Goal: Transaction & Acquisition: Purchase product/service

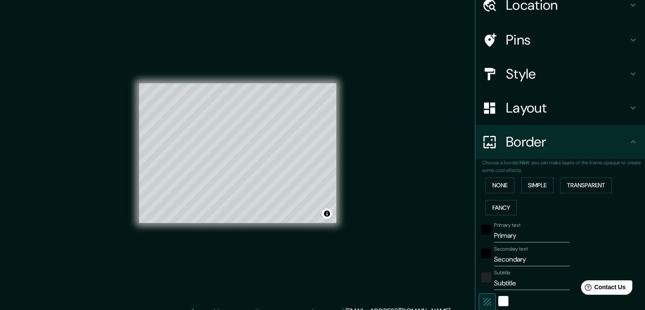
scroll to position [85, 0]
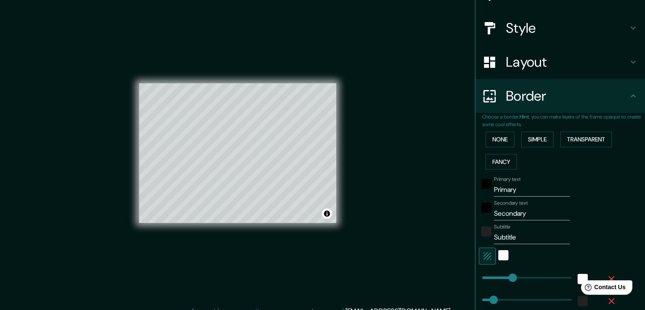
click at [495, 184] on input "Primary" at bounding box center [532, 190] width 76 height 14
type input "s"
type input "m"
click at [500, 216] on input "Secondary" at bounding box center [532, 214] width 76 height 14
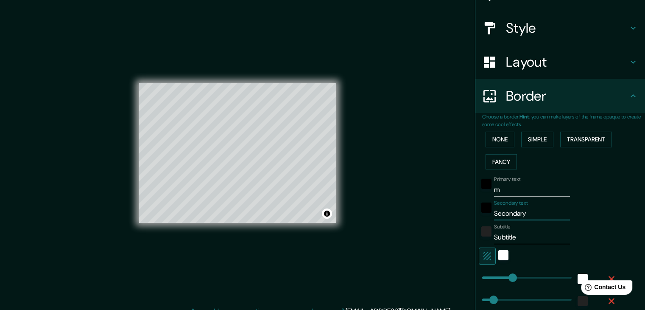
click at [500, 216] on input "Secondary" at bounding box center [532, 214] width 76 height 14
type input "gothic dreams"
click at [507, 243] on div "Primary text m Secondary text gothic dreams Subtitle Subtitle Add frame layer" at bounding box center [550, 272] width 136 height 199
click at [502, 238] on input "Subtitle" at bounding box center [532, 237] width 76 height 14
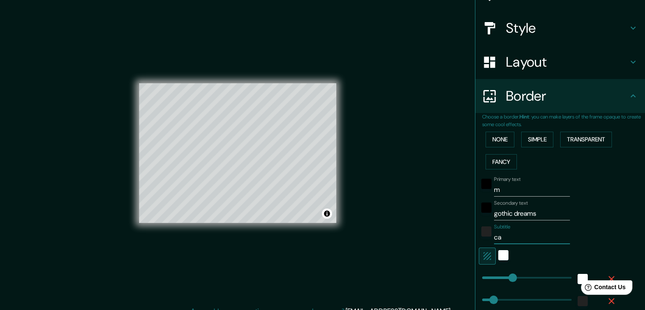
type input "c"
type input "Caza recompenzas"
click at [604, 214] on div "Secondary text gothic dreams" at bounding box center [548, 210] width 139 height 20
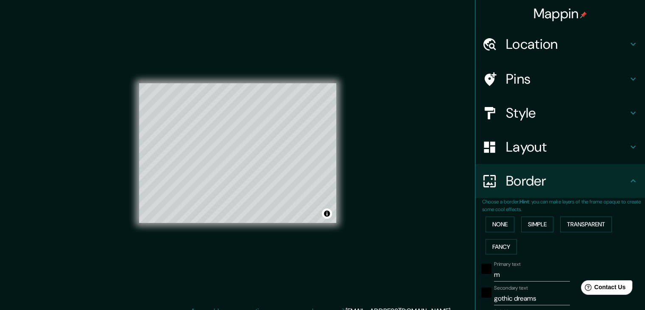
scroll to position [216, 0]
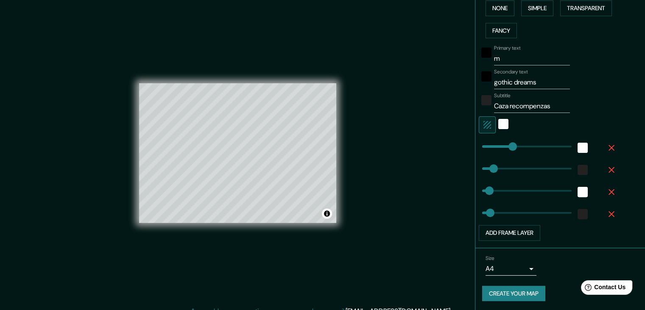
click at [514, 289] on button "Create your map" at bounding box center [513, 293] width 63 height 16
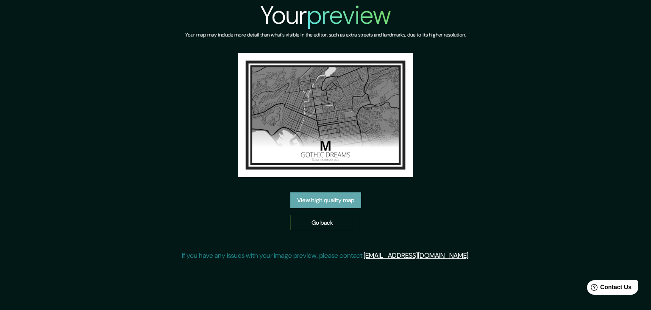
click at [327, 200] on link "View high quality map" at bounding box center [326, 200] width 71 height 16
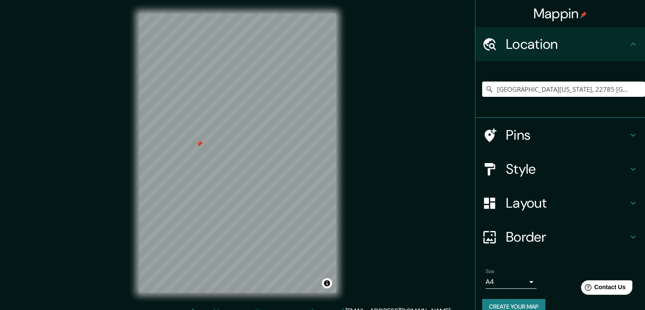
click at [363, 138] on div "Mappin Location Baja California, 22785 Ensenada, Baja California, México Pins S…" at bounding box center [322, 159] width 645 height 319
click at [560, 84] on input "Baja California, 22785 Ensenada, Baja California, México" at bounding box center [563, 88] width 163 height 15
click at [253, 120] on div at bounding box center [254, 119] width 7 height 7
click at [134, 263] on div "© Mapbox © OpenStreetMap Improve this map" at bounding box center [238, 153] width 224 height 306
click at [545, 89] on input "Baja California, 22785 Ensenada, Baja California, México" at bounding box center [563, 88] width 163 height 15
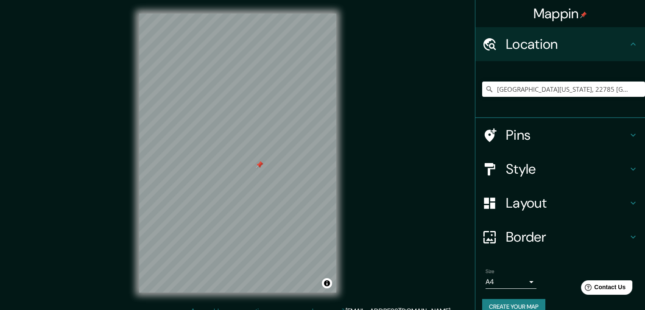
click at [258, 167] on div at bounding box center [259, 164] width 7 height 7
